Goal: Information Seeking & Learning: Find specific fact

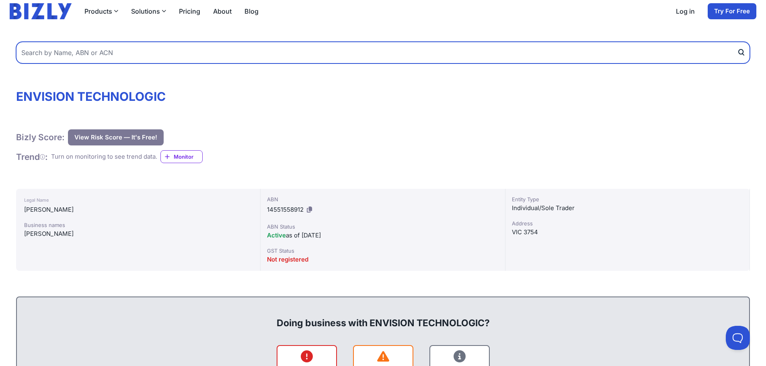
click at [49, 54] on input "text" at bounding box center [383, 53] width 734 height 22
paste input "The Trustee for Farrant Family Trust"
type input "The Trustee for Farrant Family Trust"
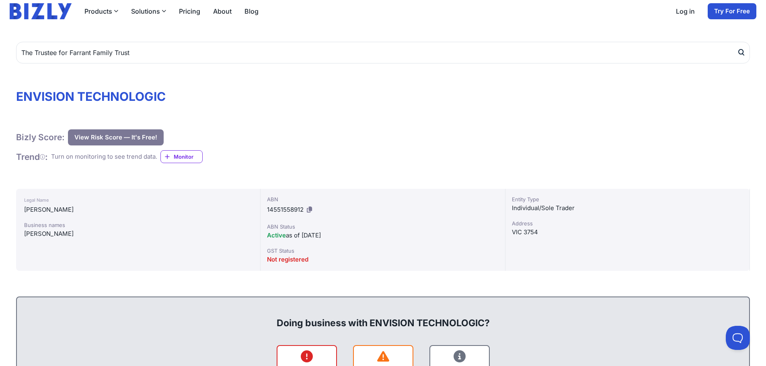
click at [744, 51] on icon "submit" at bounding box center [741, 52] width 8 height 8
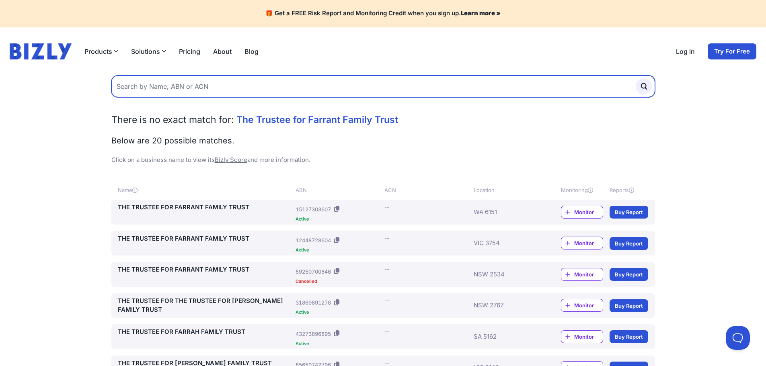
paste input "68 535 341 351"
type input "68 535 341 351"
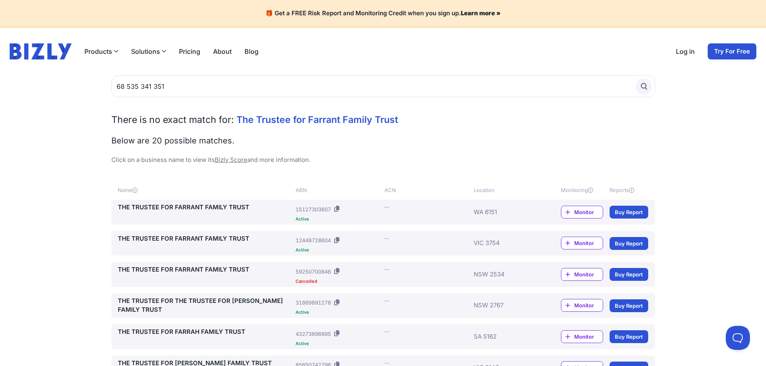
click at [645, 89] on icon "submit" at bounding box center [644, 86] width 9 height 9
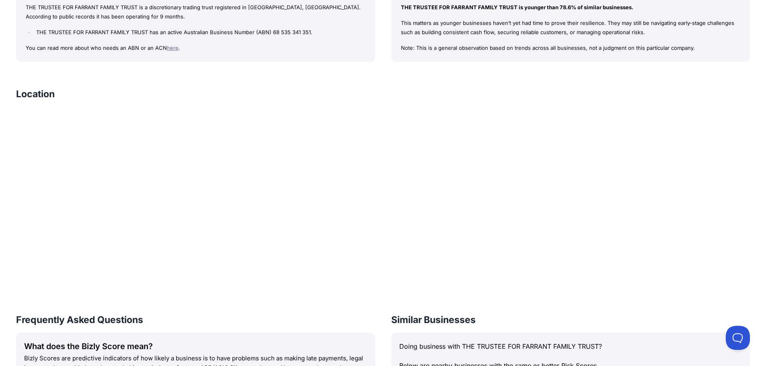
scroll to position [764, 0]
